Goal: Find specific page/section: Find specific page/section

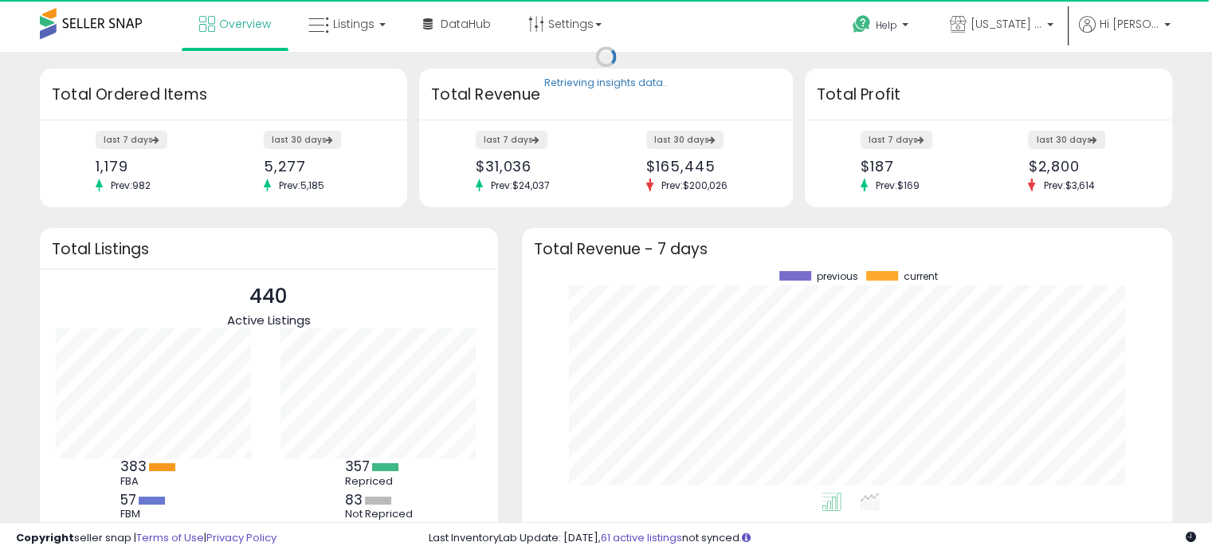
scroll to position [221, 618]
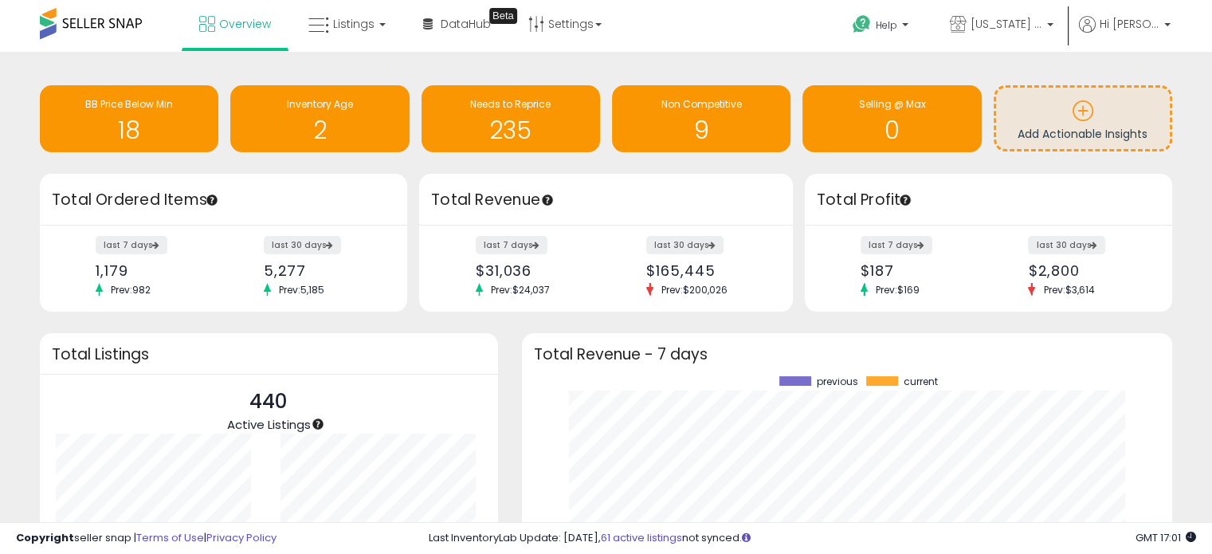
click at [682, 25] on div "Overview Listings DataHub Beta" at bounding box center [388, 34] width 800 height 68
click at [367, 28] on span "Listings" at bounding box center [353, 24] width 41 height 16
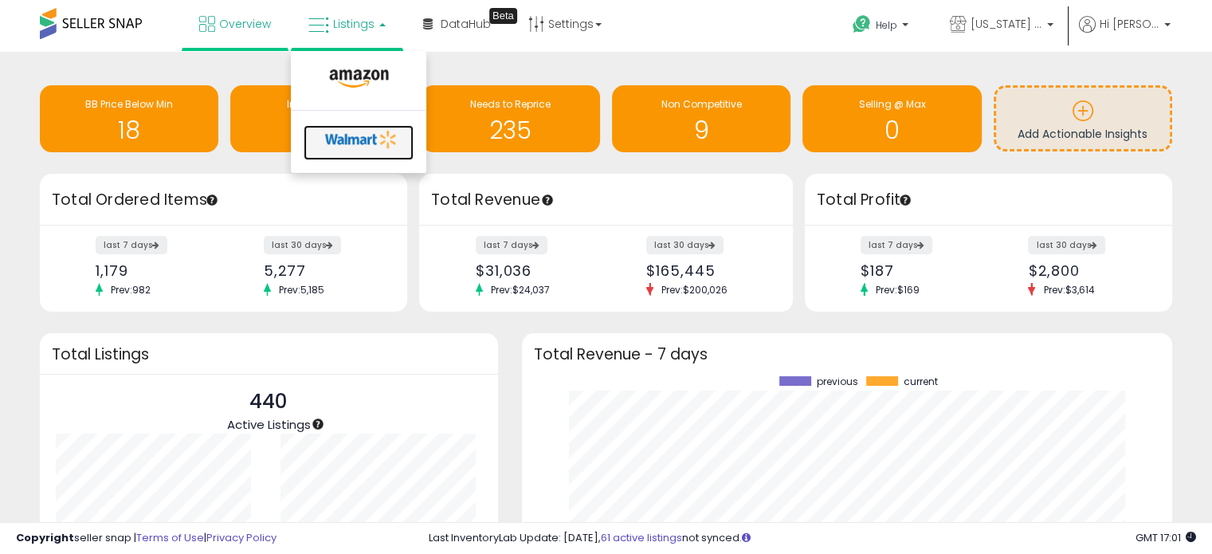
click at [357, 143] on icon at bounding box center [362, 139] width 84 height 24
